Goal: Task Accomplishment & Management: Manage account settings

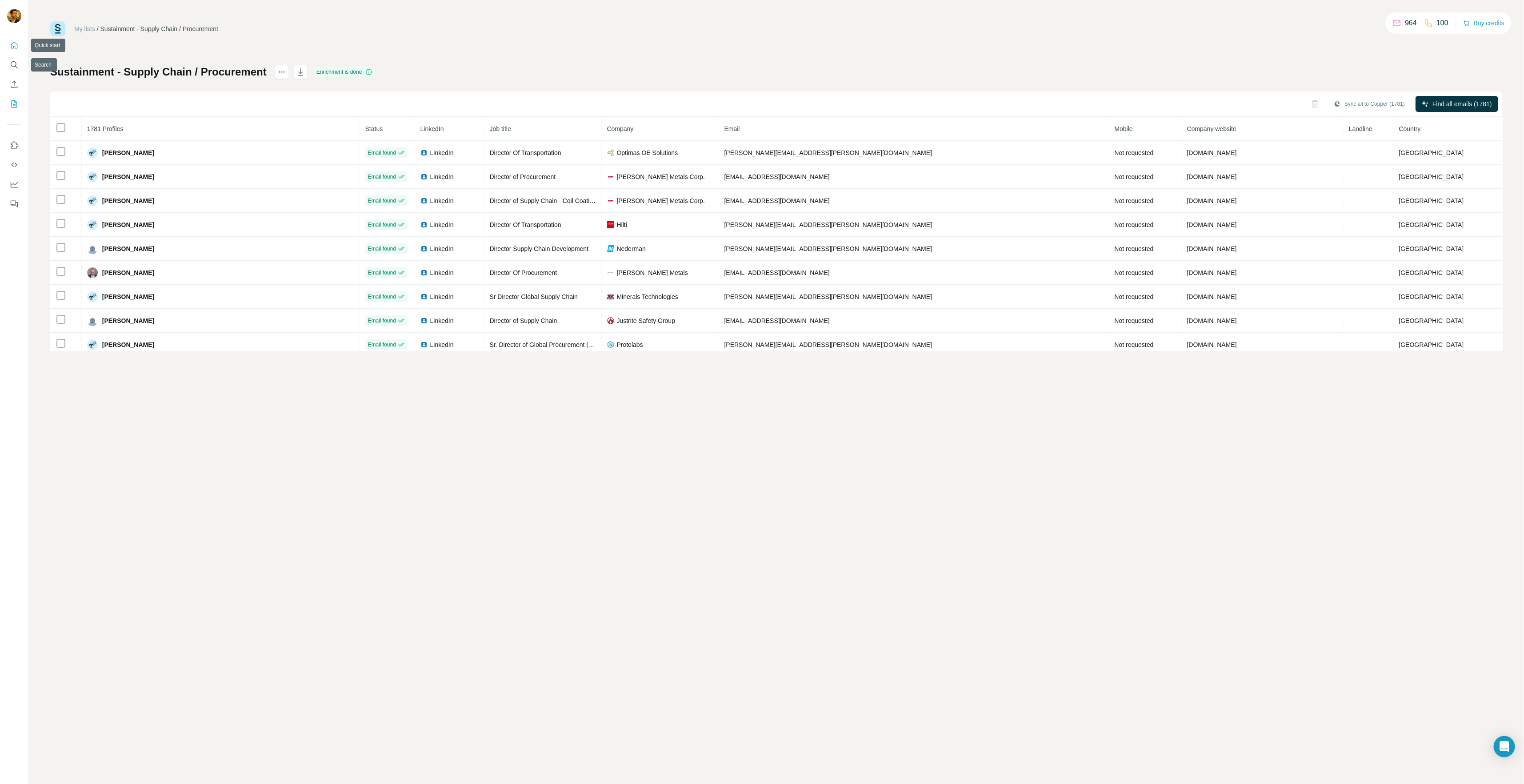
click at [12, 41] on icon "Quick start" at bounding box center [14, 45] width 9 height 9
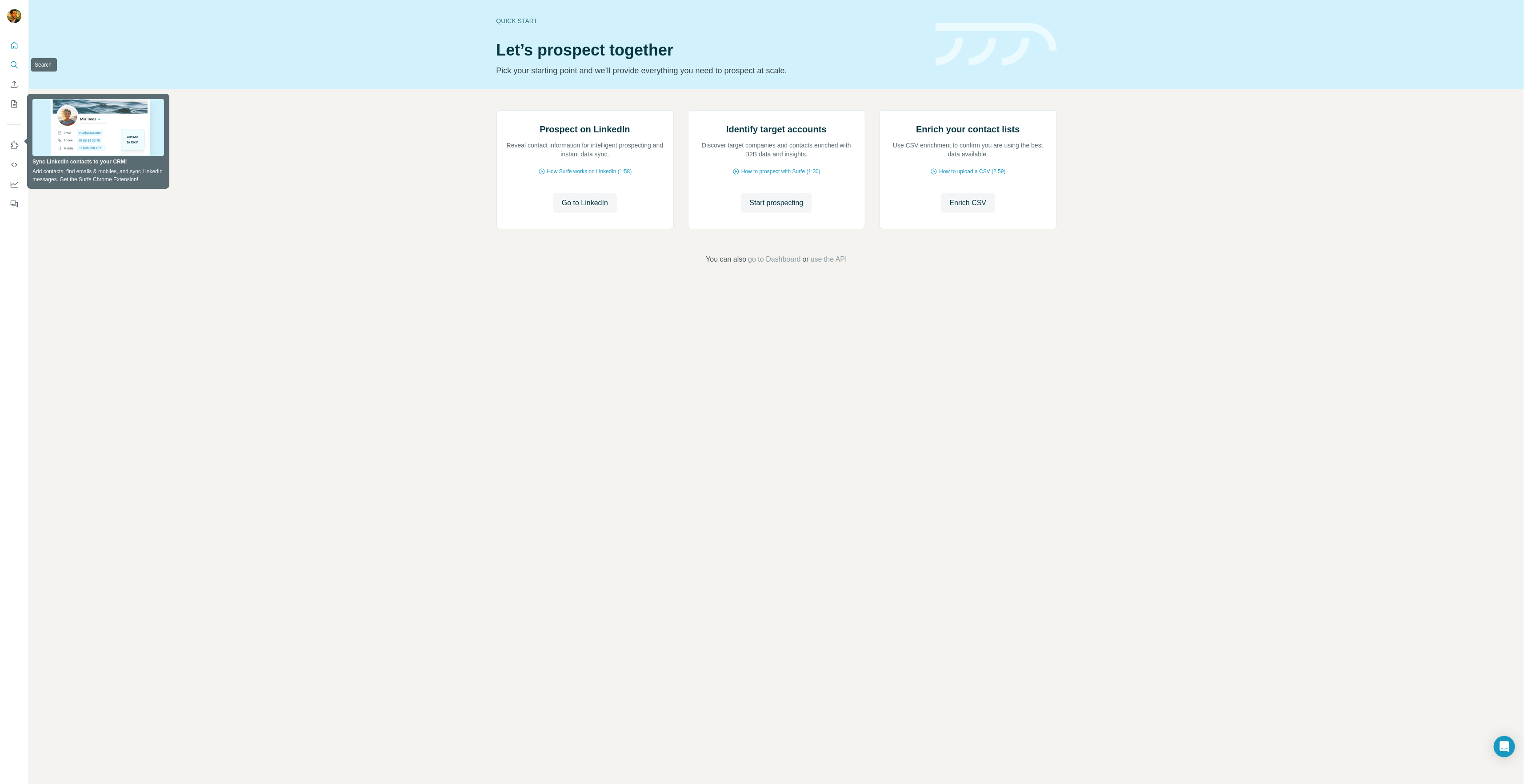
click at [10, 60] on icon "Search" at bounding box center [14, 64] width 9 height 9
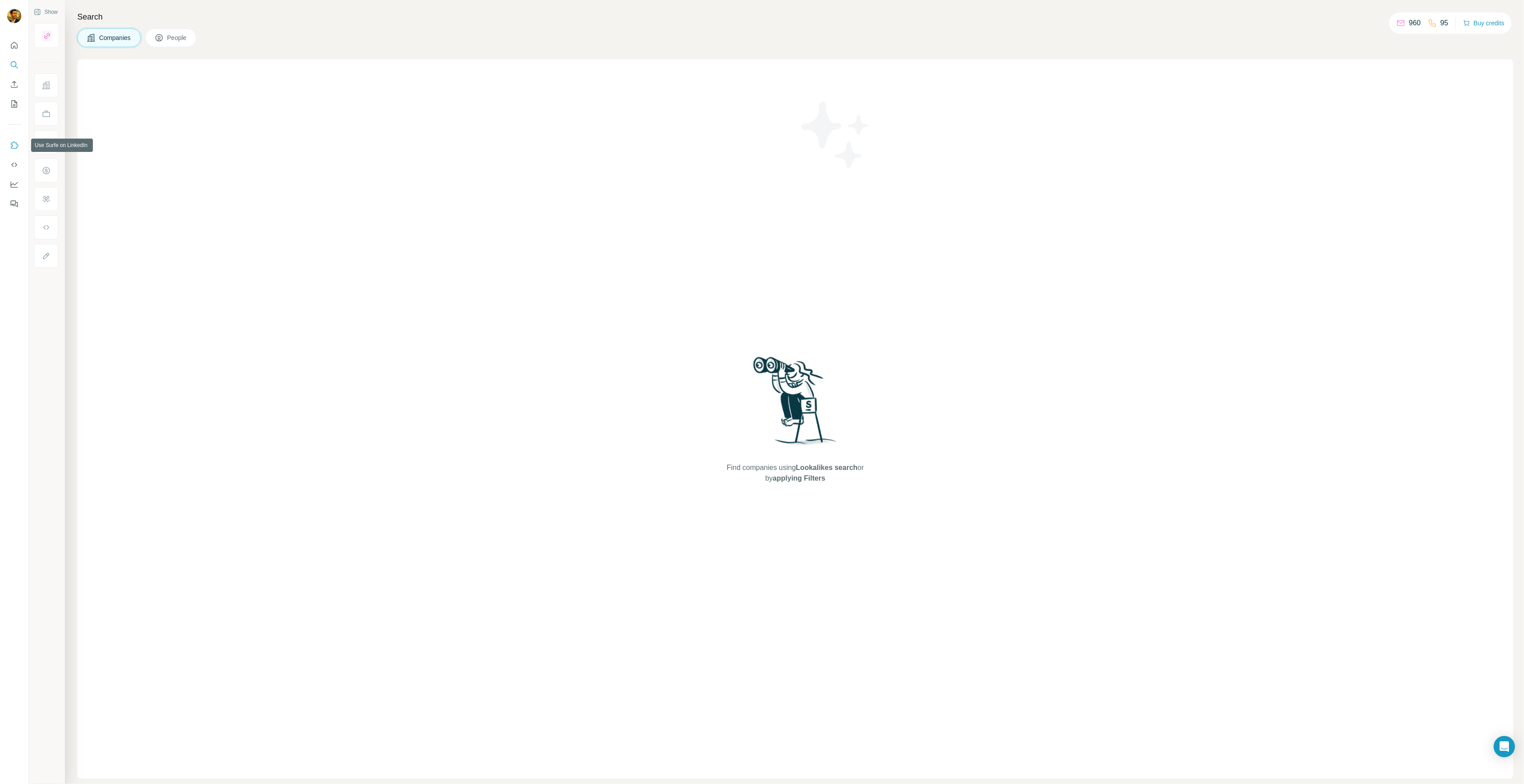
click at [17, 142] on icon "Use Surfe on LinkedIn" at bounding box center [14, 145] width 9 height 9
click at [14, 102] on icon "My lists" at bounding box center [14, 103] width 9 height 9
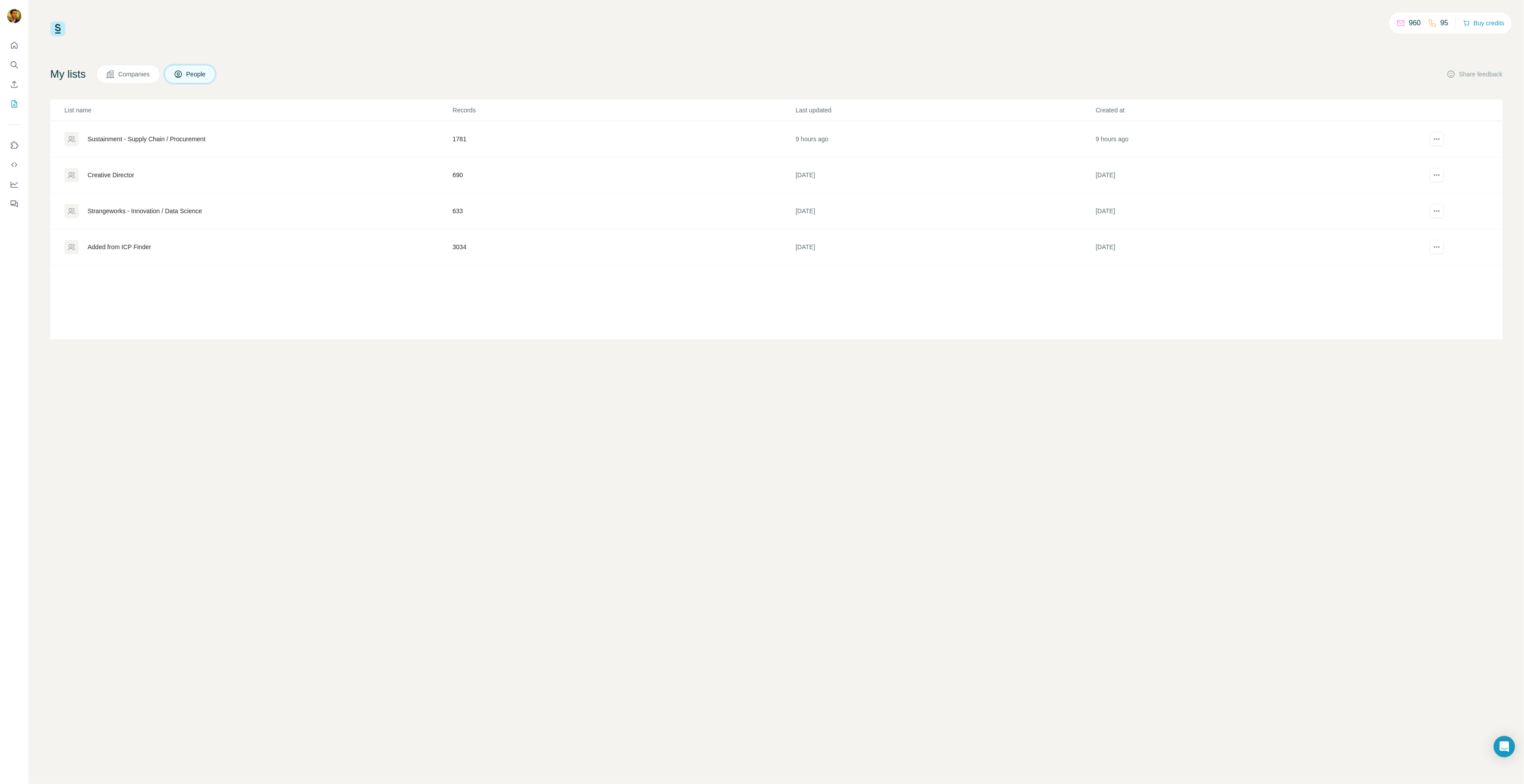
click at [122, 248] on div "Added from ICP Finder" at bounding box center [119, 247] width 63 height 9
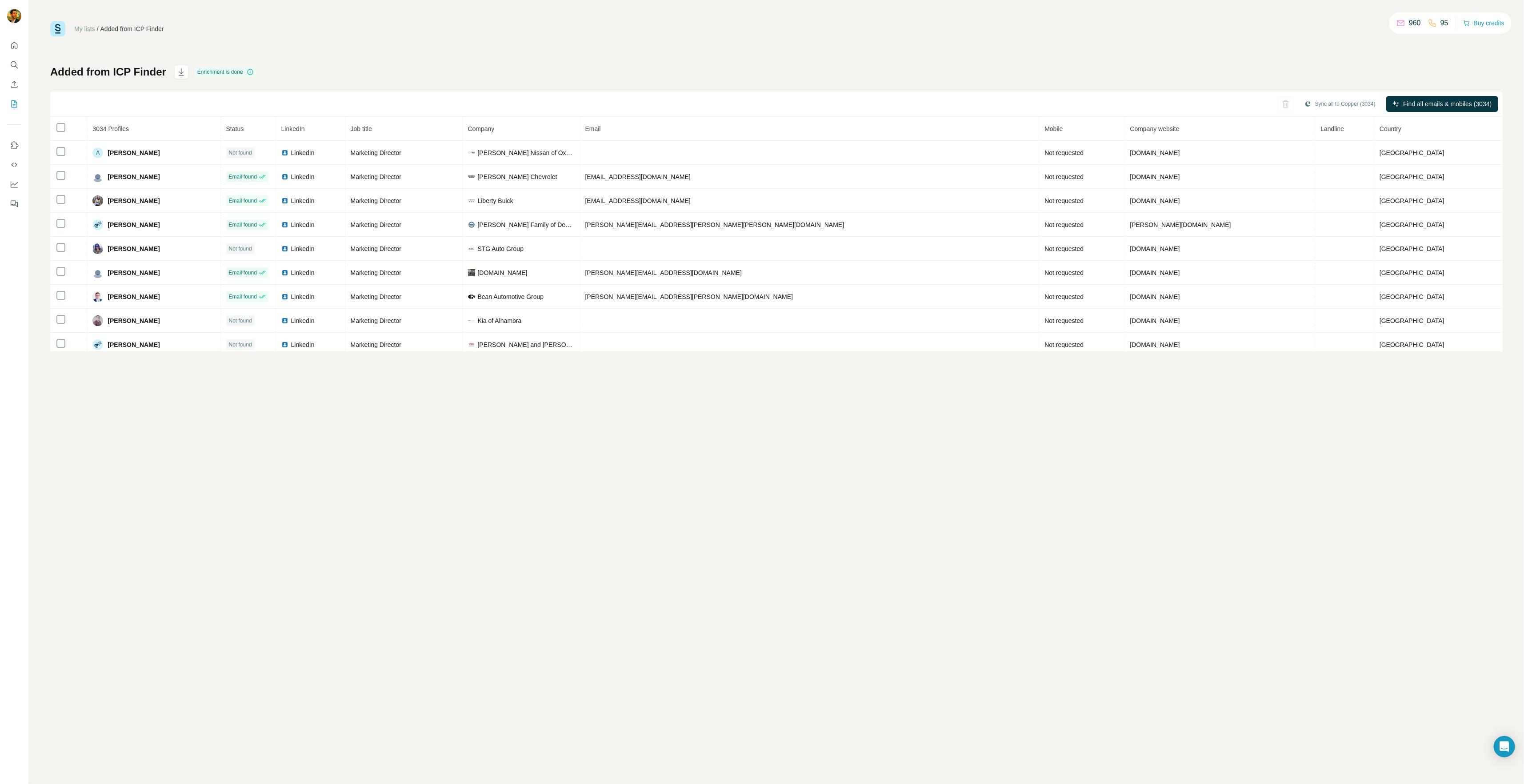
click at [218, 431] on div "My lists / Added from ICP Finder 960 95 Buy credits Added from ICP Finder Enric…" at bounding box center [776, 392] width 1495 height 784
